Goal: Unclear: Browse casually

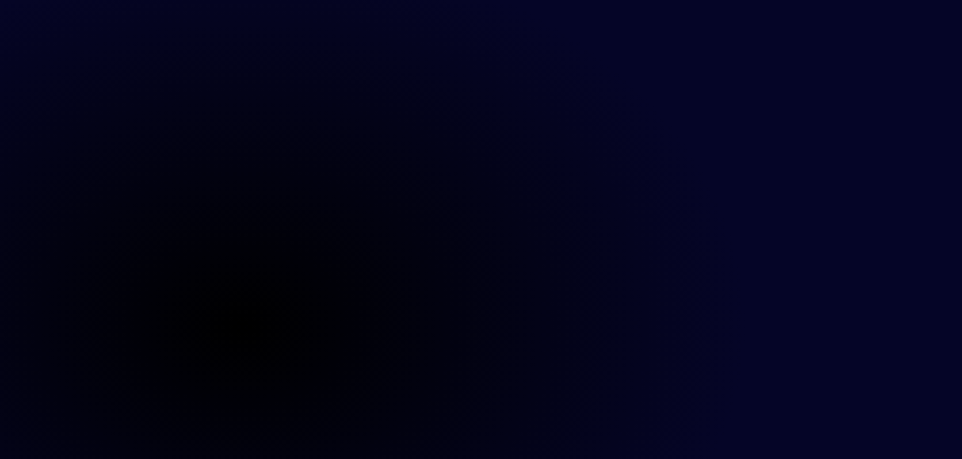
click at [96, 141] on main at bounding box center [481, 229] width 962 height 459
